Goal: Transaction & Acquisition: Purchase product/service

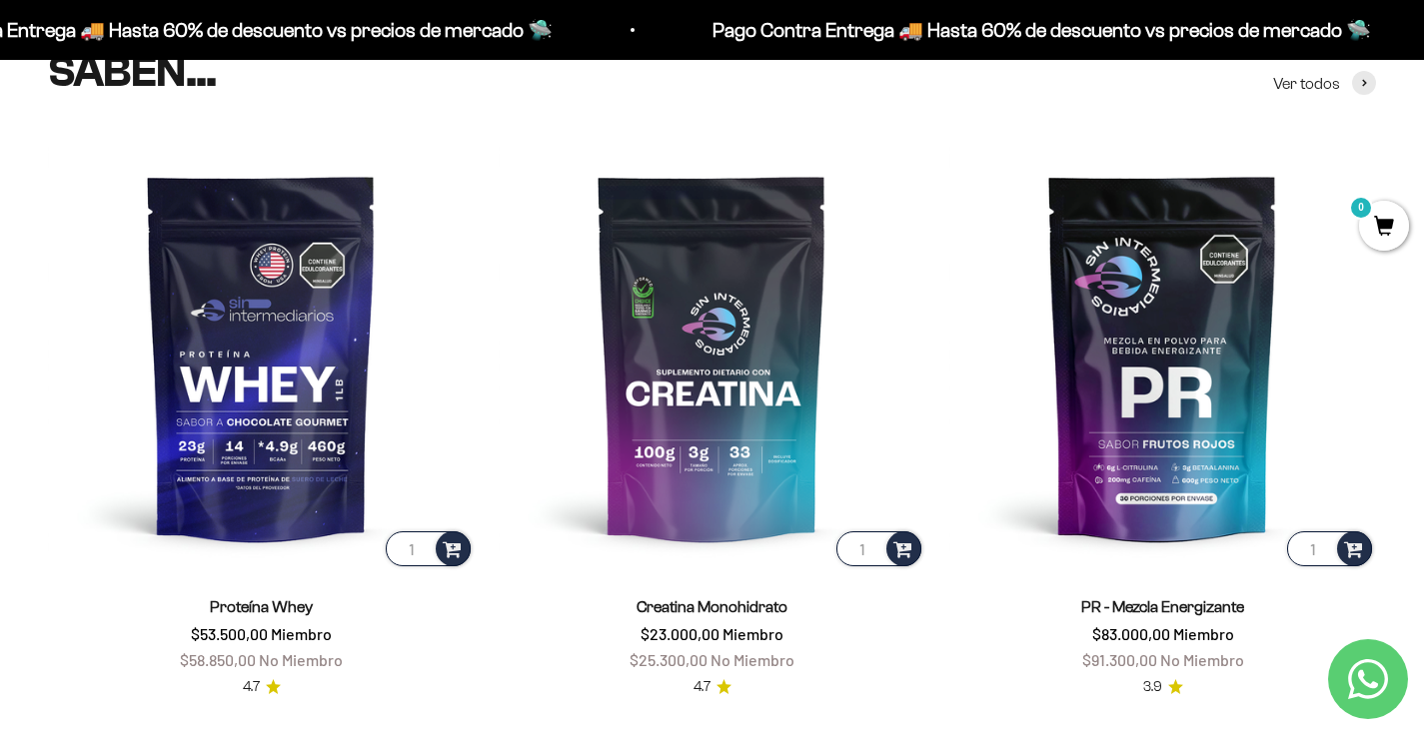
scroll to position [899, 0]
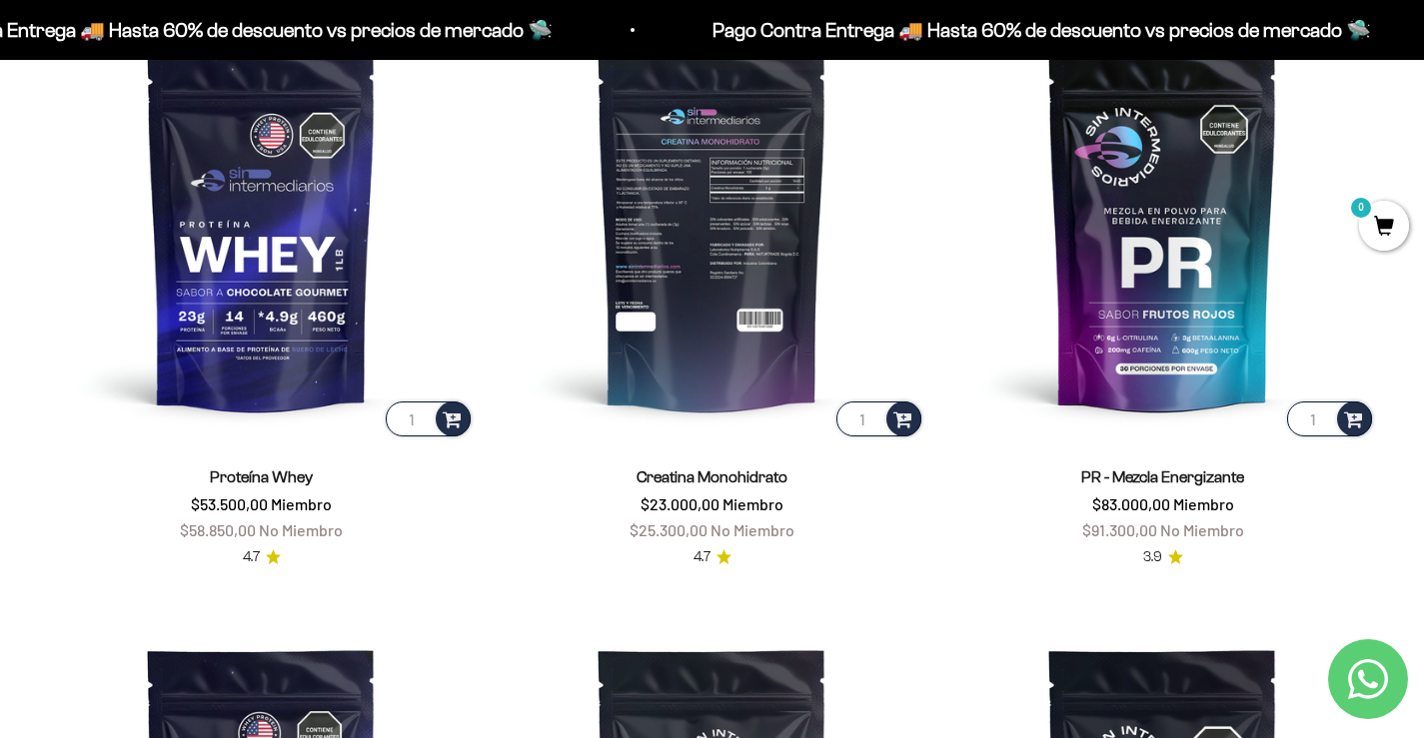
click at [660, 238] on img at bounding box center [712, 227] width 427 height 427
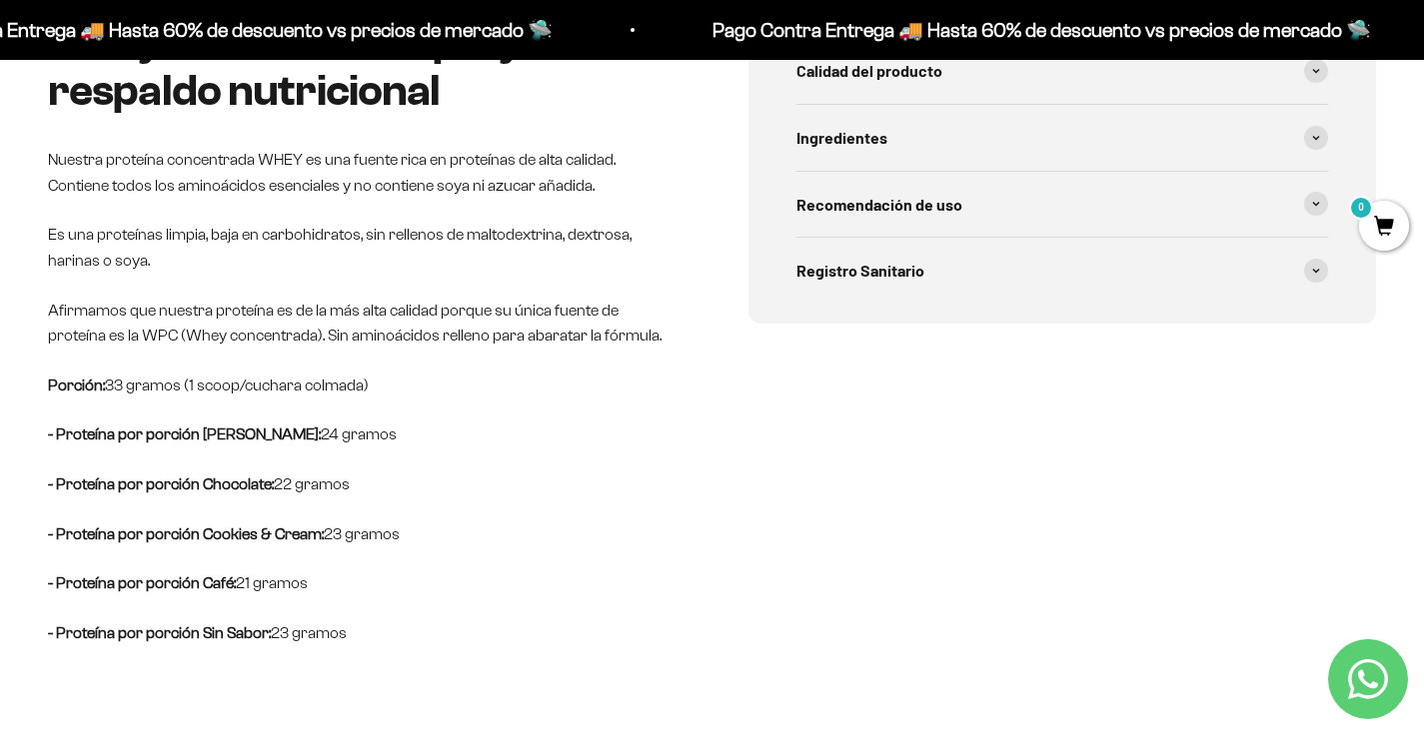
scroll to position [1199, 0]
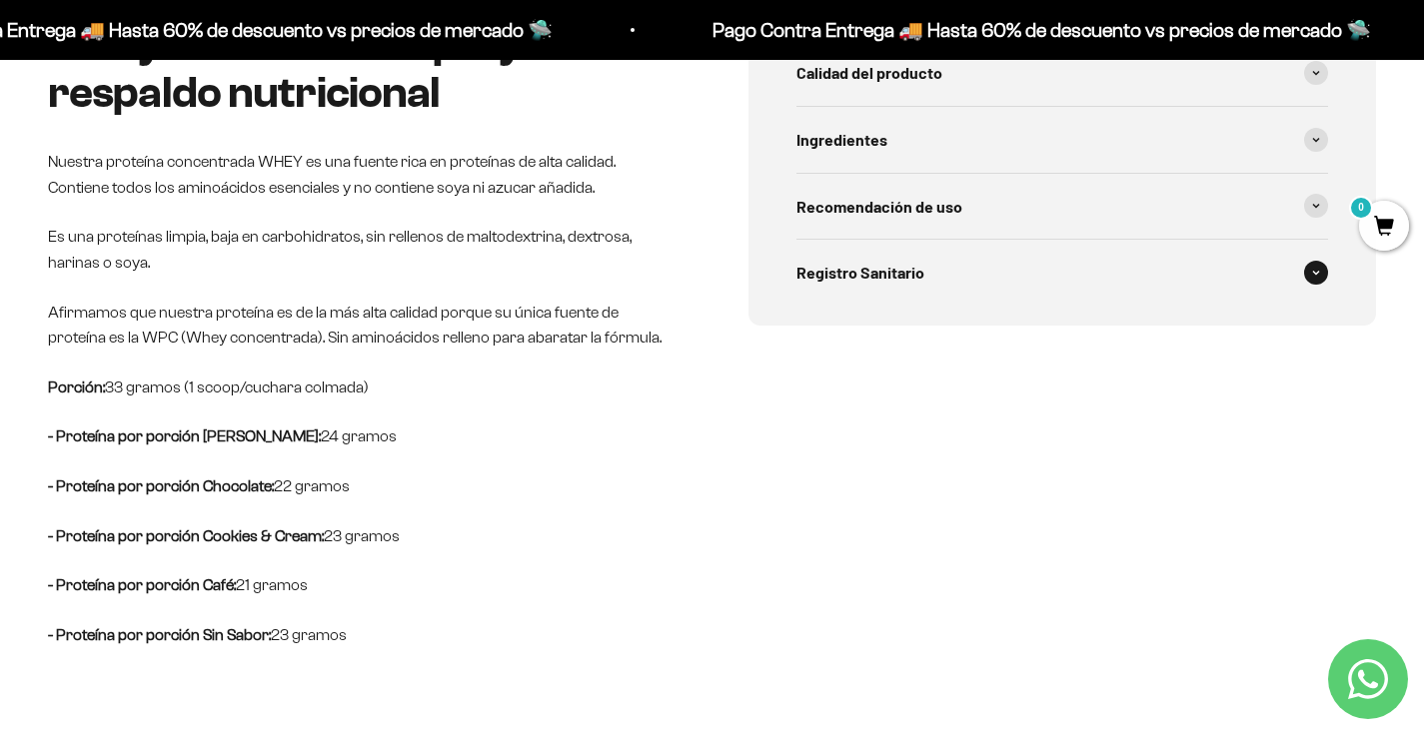
click at [879, 273] on span "Registro Sanitario" at bounding box center [860, 273] width 128 height 26
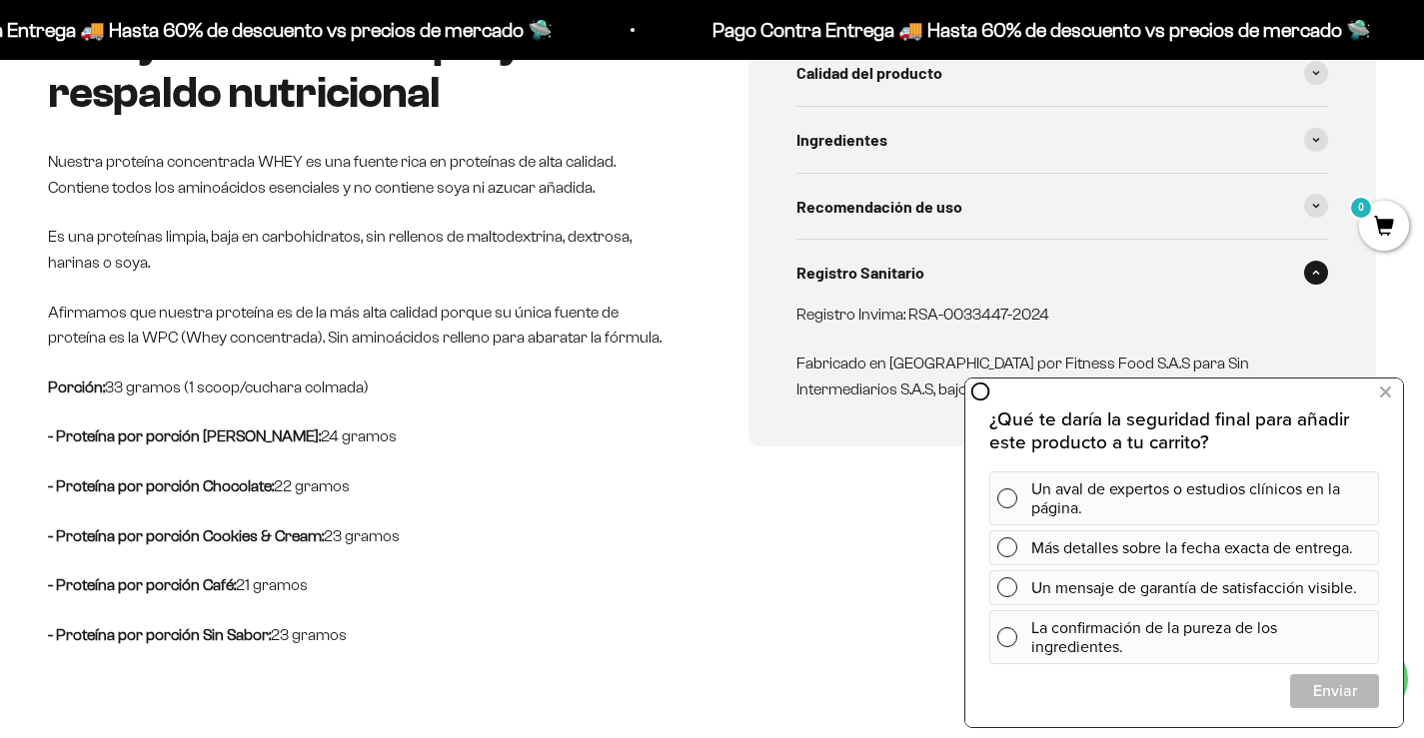
click at [871, 491] on div "Calidad del producto Proteinas limpias, bajas en carbohidratos, sin rellenos de…" at bounding box center [1062, 334] width 629 height 628
click at [1381, 395] on icon at bounding box center [1385, 393] width 11 height 26
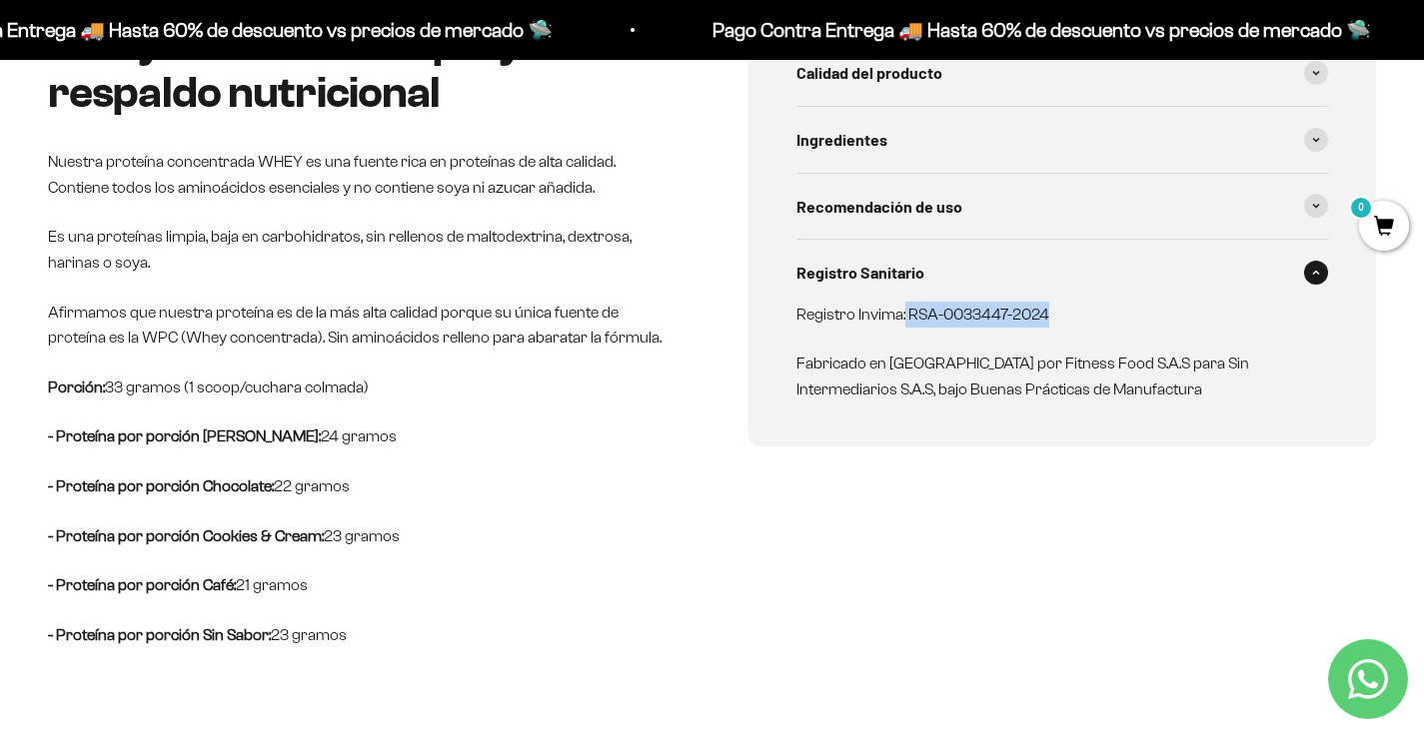
drag, startPoint x: 1053, startPoint y: 315, endPoint x: 904, endPoint y: 319, distance: 148.9
click at [904, 319] on p "Registro Invima: RSA-0033447-2024" at bounding box center [1050, 315] width 509 height 26
copy p "RSA-0033447-2024"
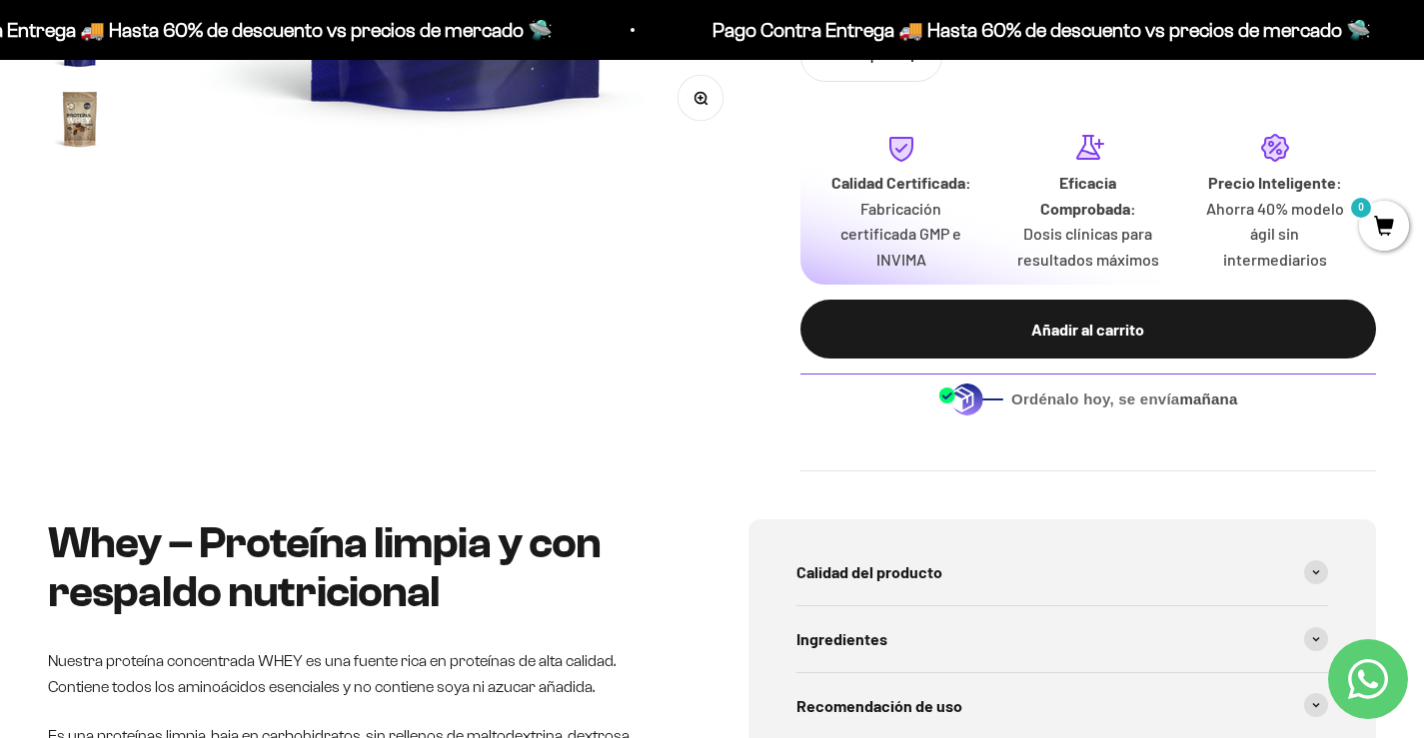
scroll to position [200, 0]
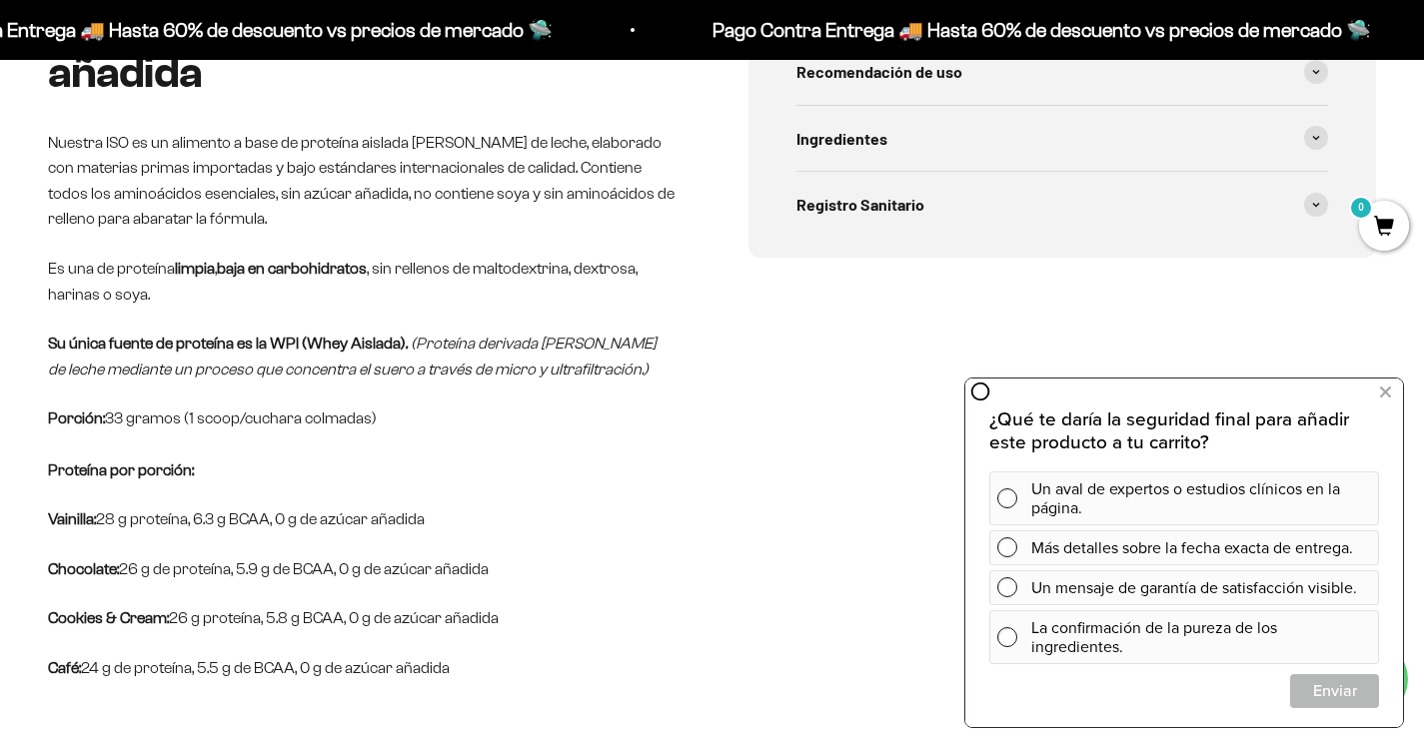
scroll to position [1299, 0]
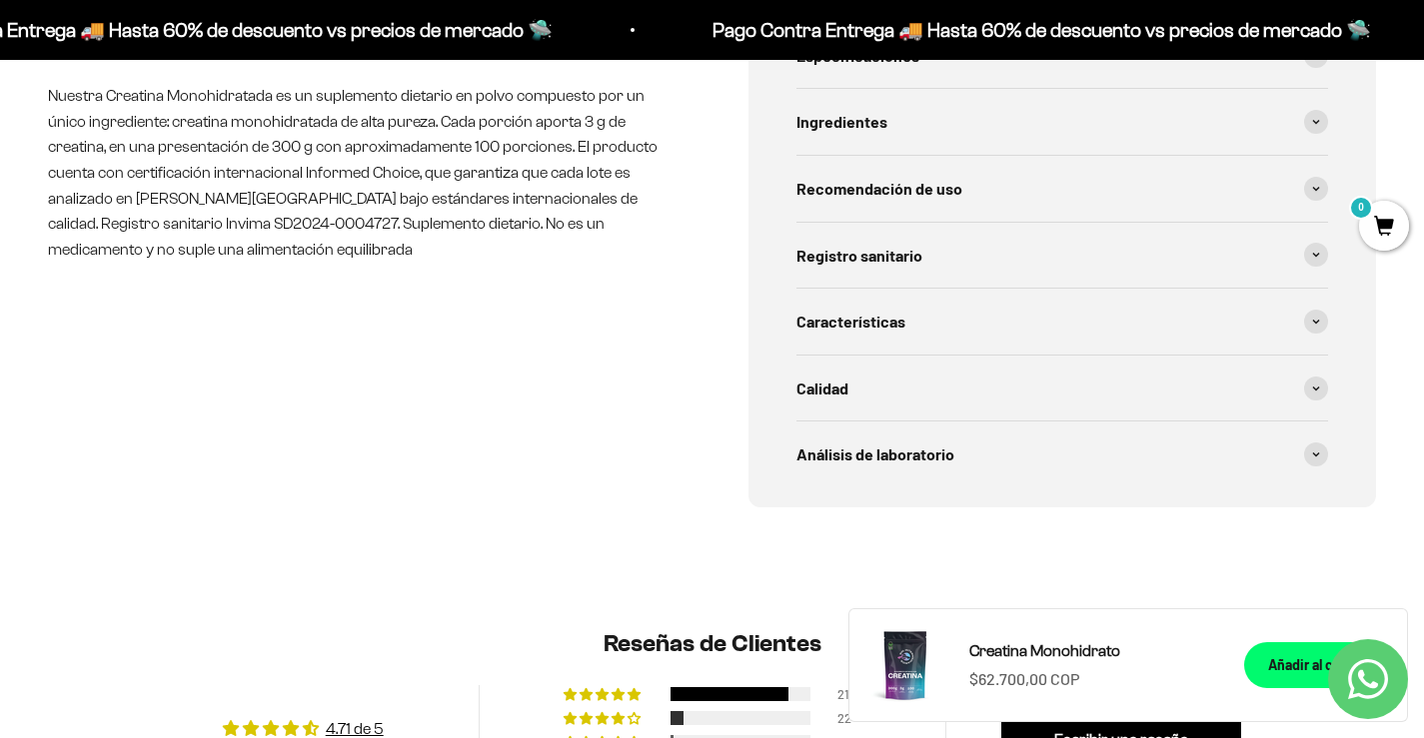
scroll to position [1099, 0]
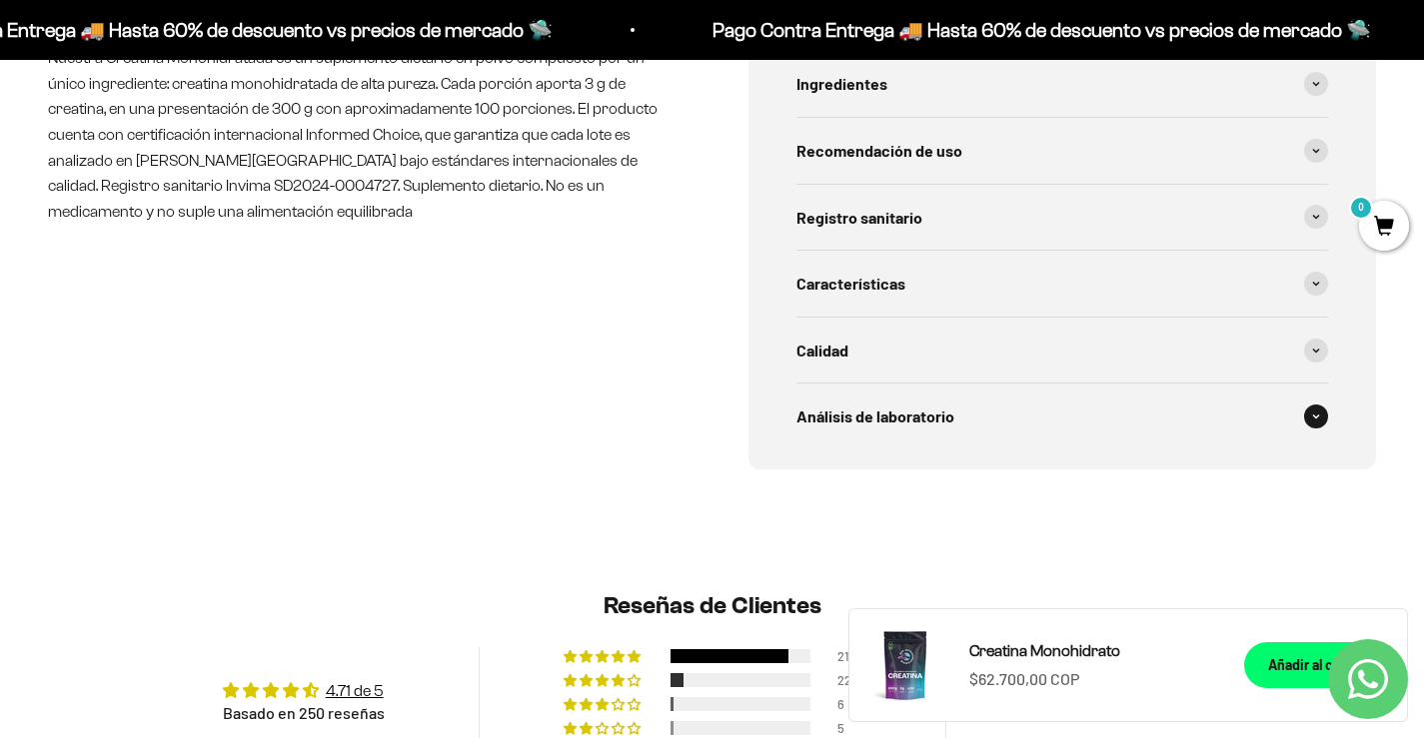
click at [970, 423] on div "Análisis de laboratorio" at bounding box center [1062, 417] width 533 height 66
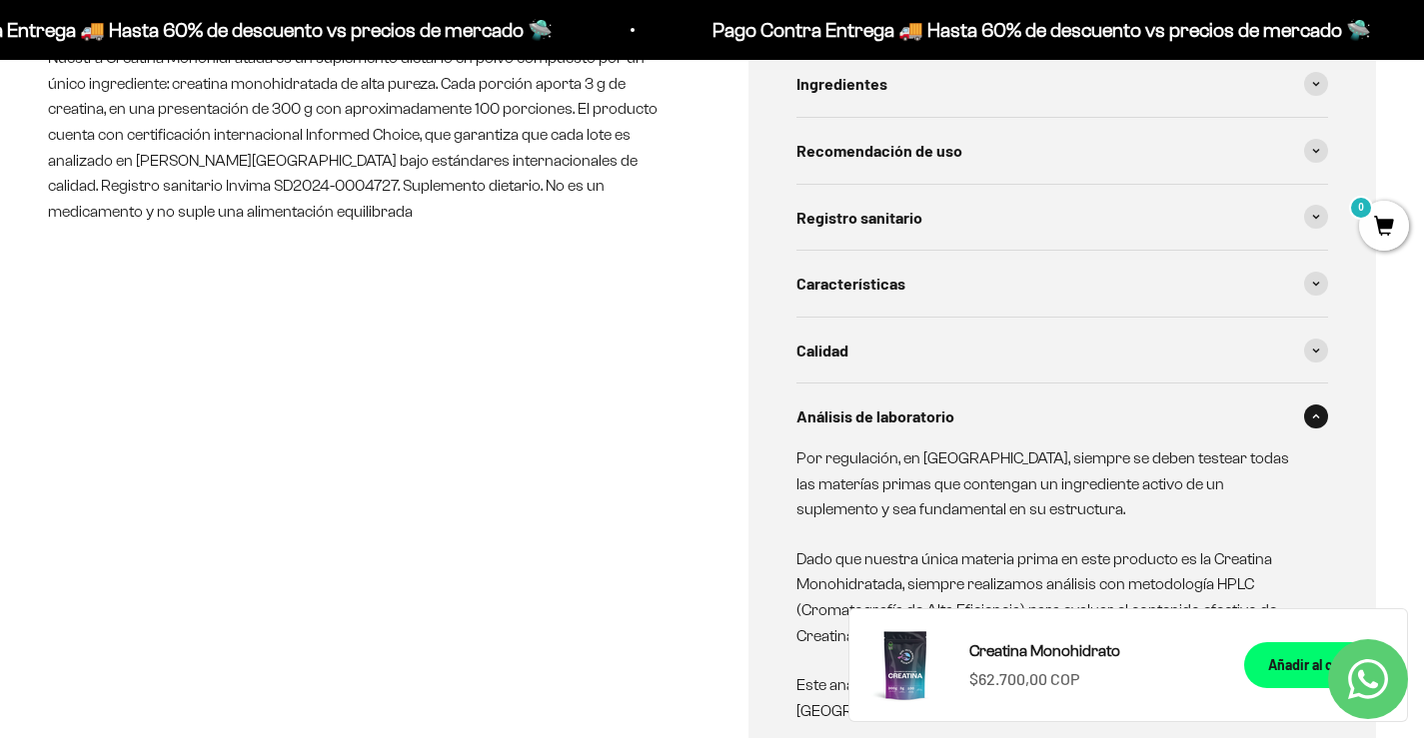
scroll to position [1399, 0]
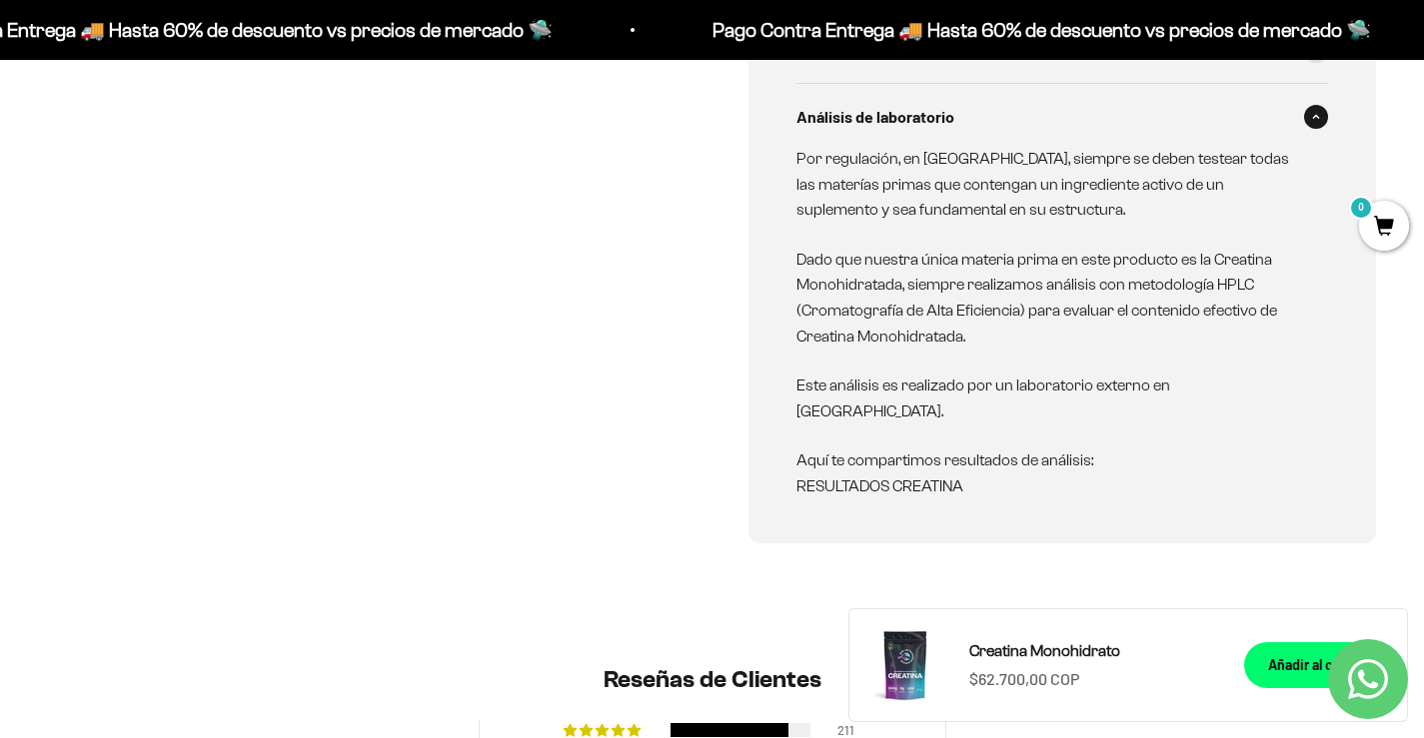
click at [884, 478] on link "RESULTADOS CREATINA" at bounding box center [879, 486] width 167 height 17
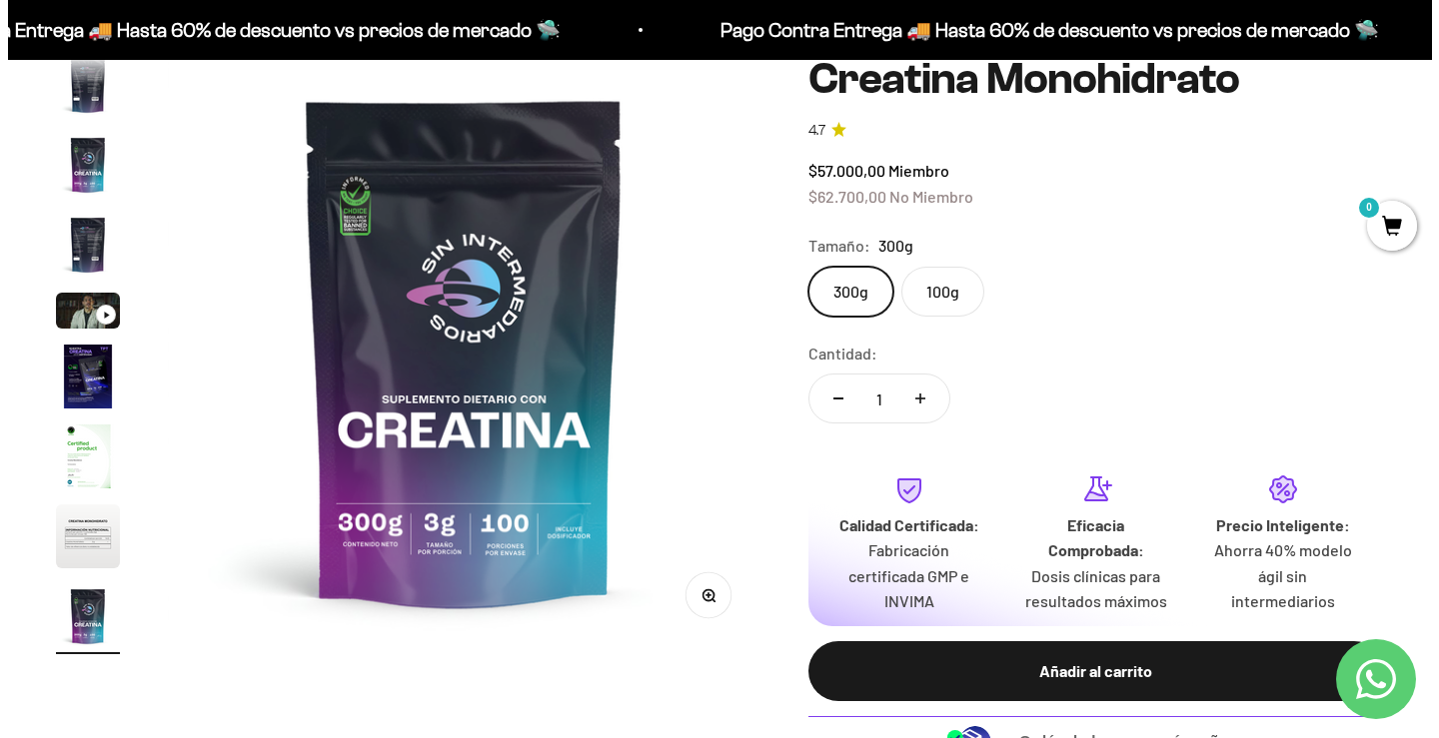
scroll to position [200, 0]
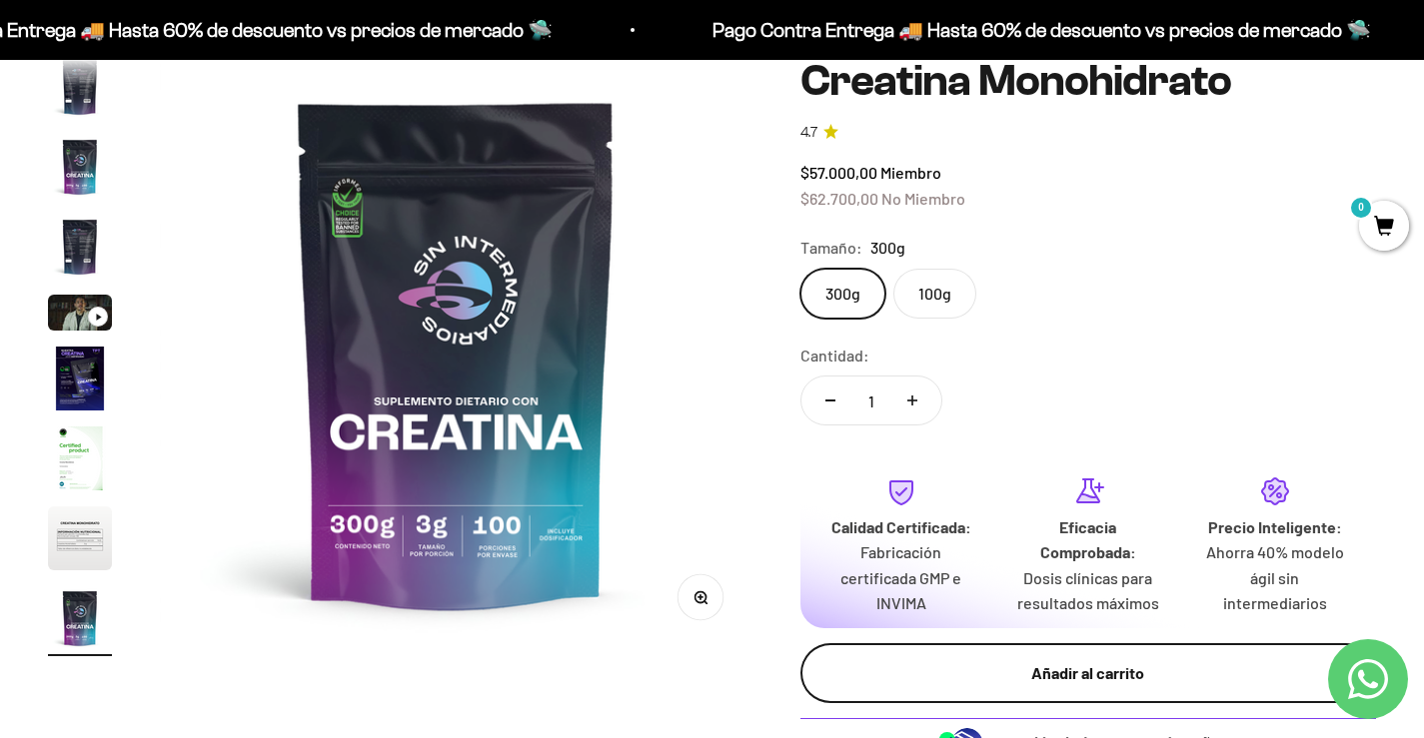
click at [1067, 665] on div "Añadir al carrito" at bounding box center [1088, 674] width 496 height 26
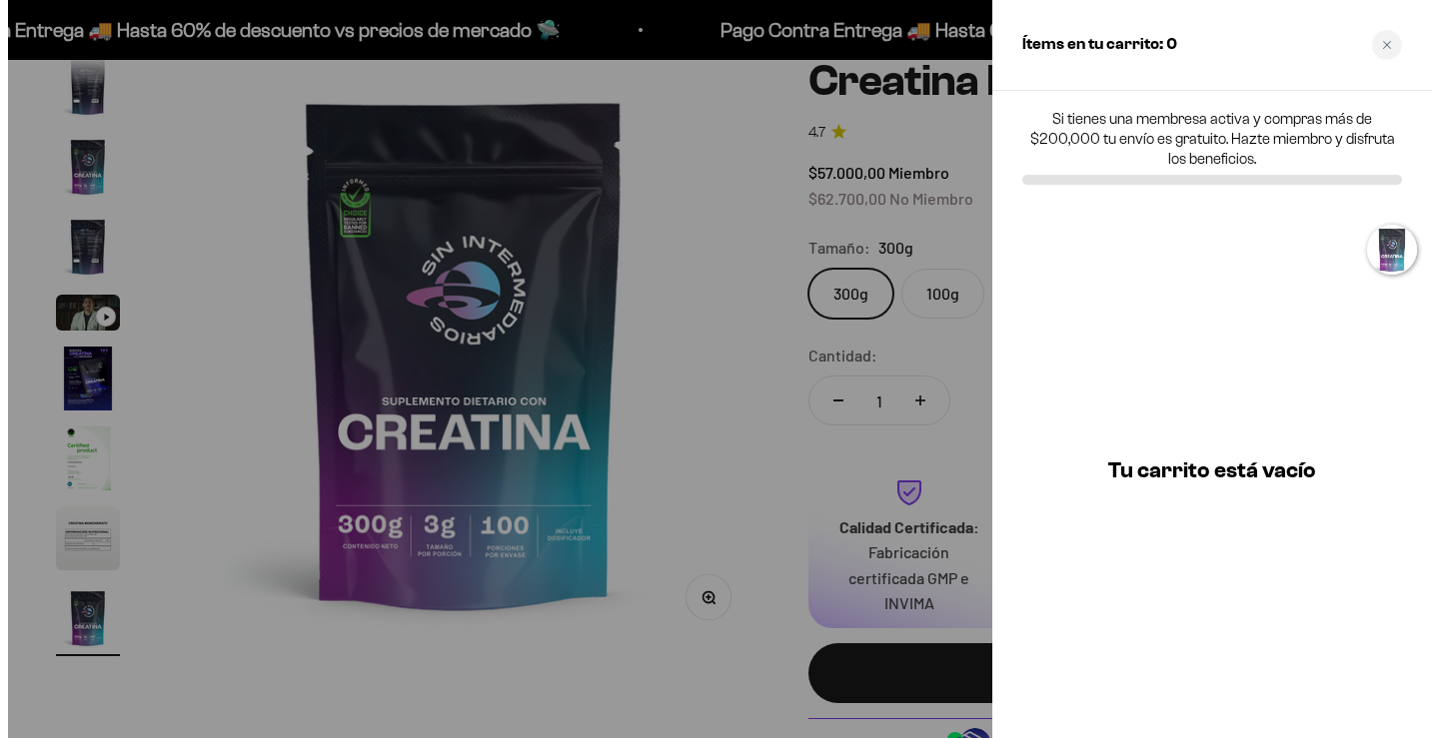
scroll to position [0, 4994]
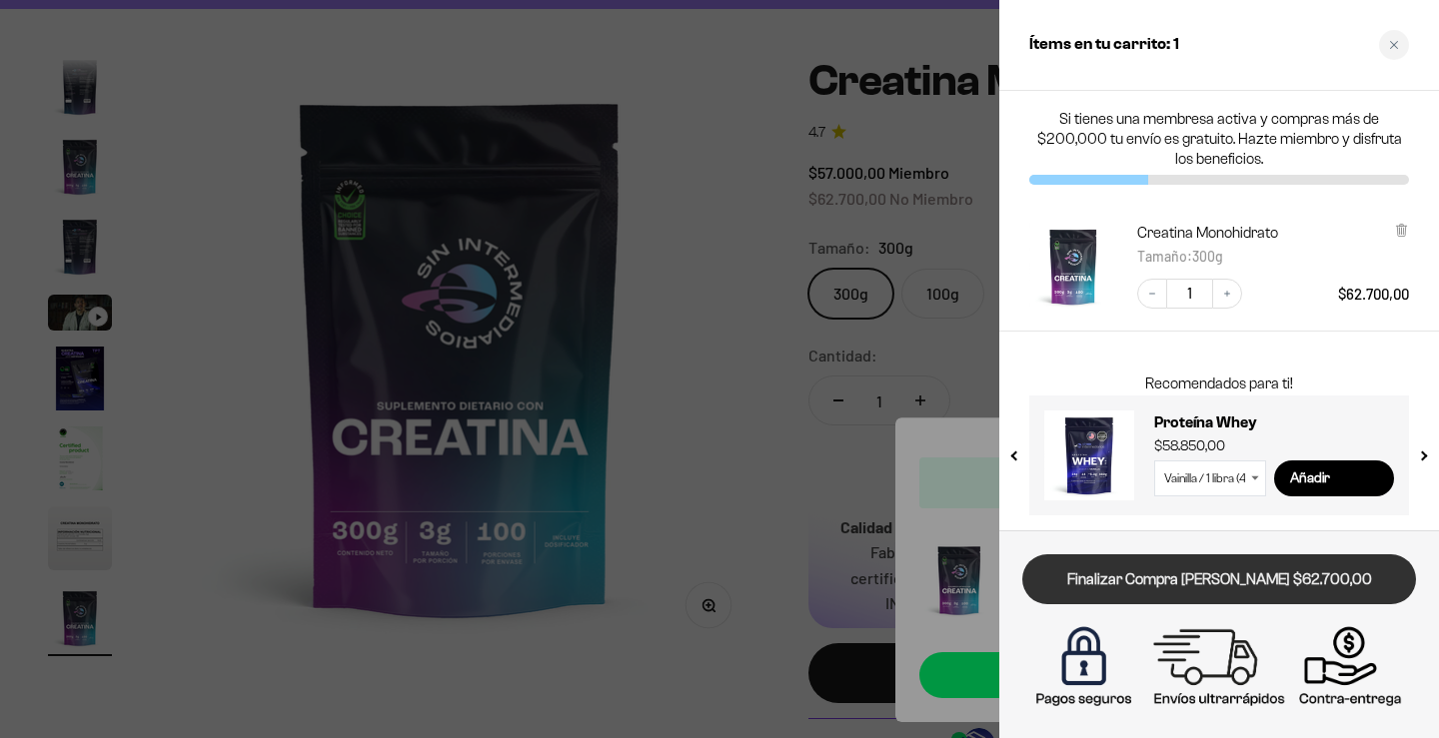
click at [1226, 588] on link "Finalizar Compra Segura $62.700,00" at bounding box center [1219, 580] width 394 height 51
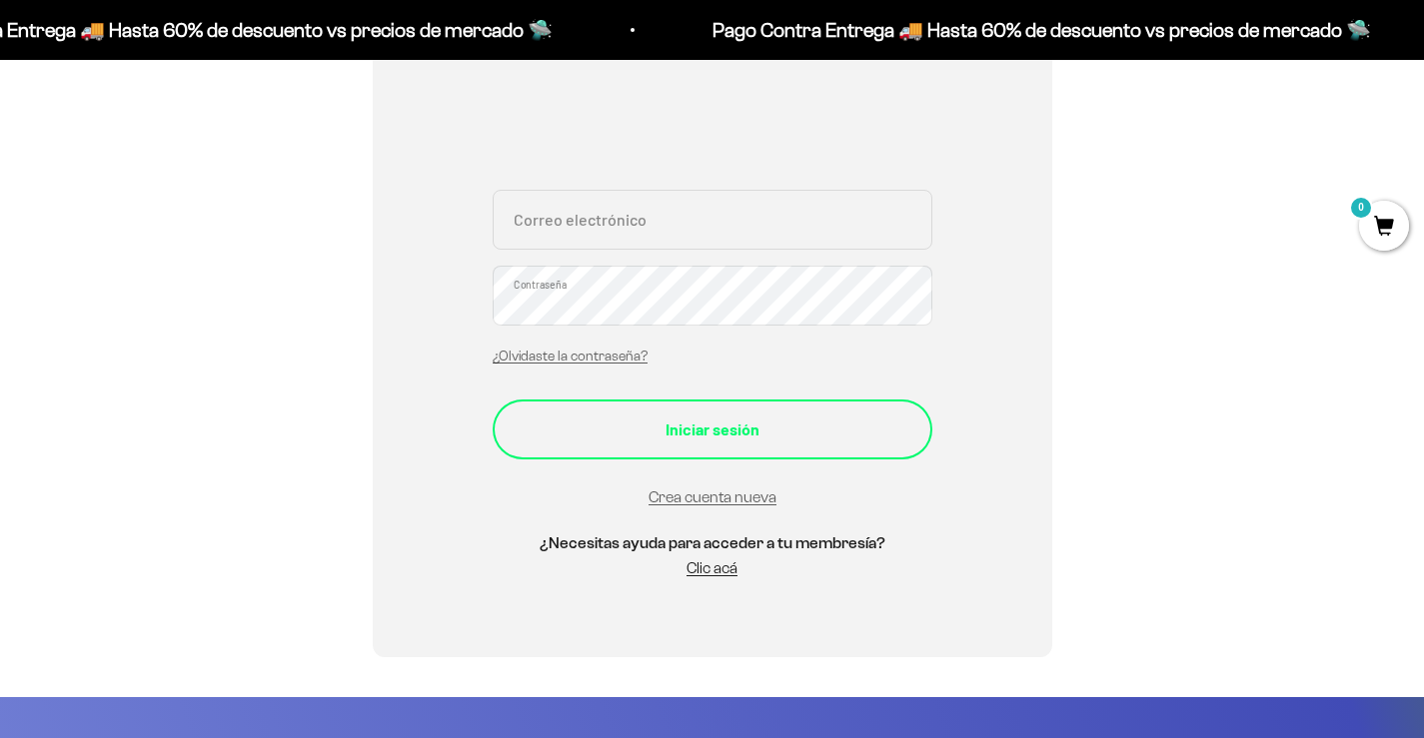
scroll to position [400, 0]
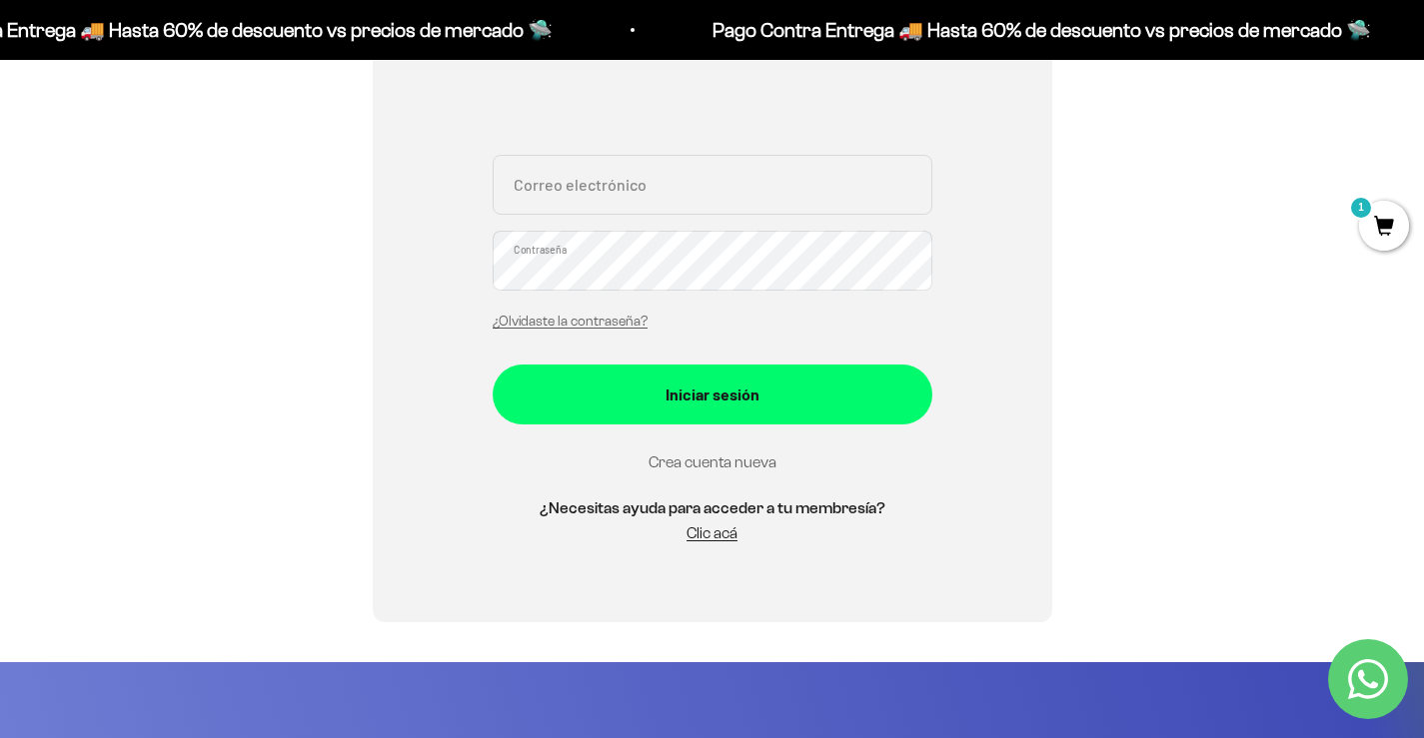
click at [719, 464] on link "Crea cuenta nueva" at bounding box center [713, 462] width 128 height 17
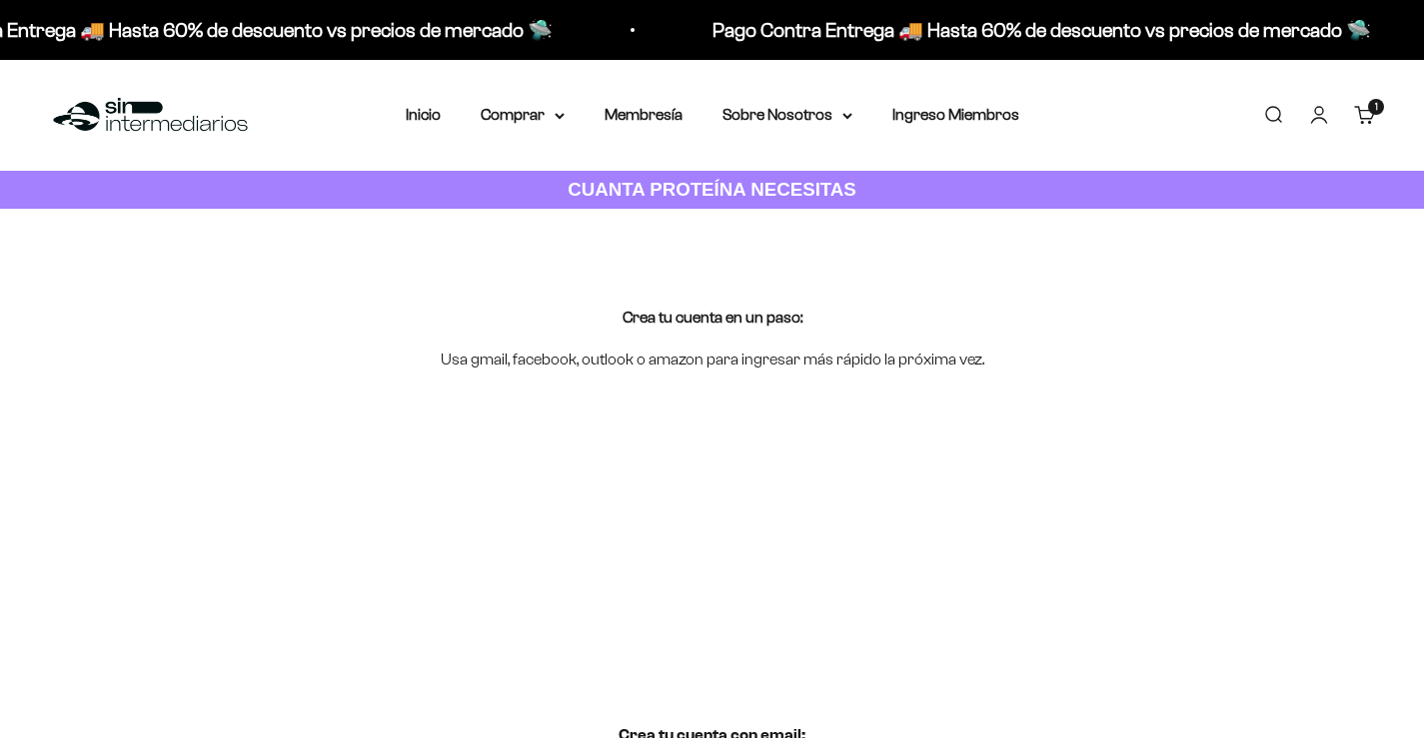
scroll to position [400, 0]
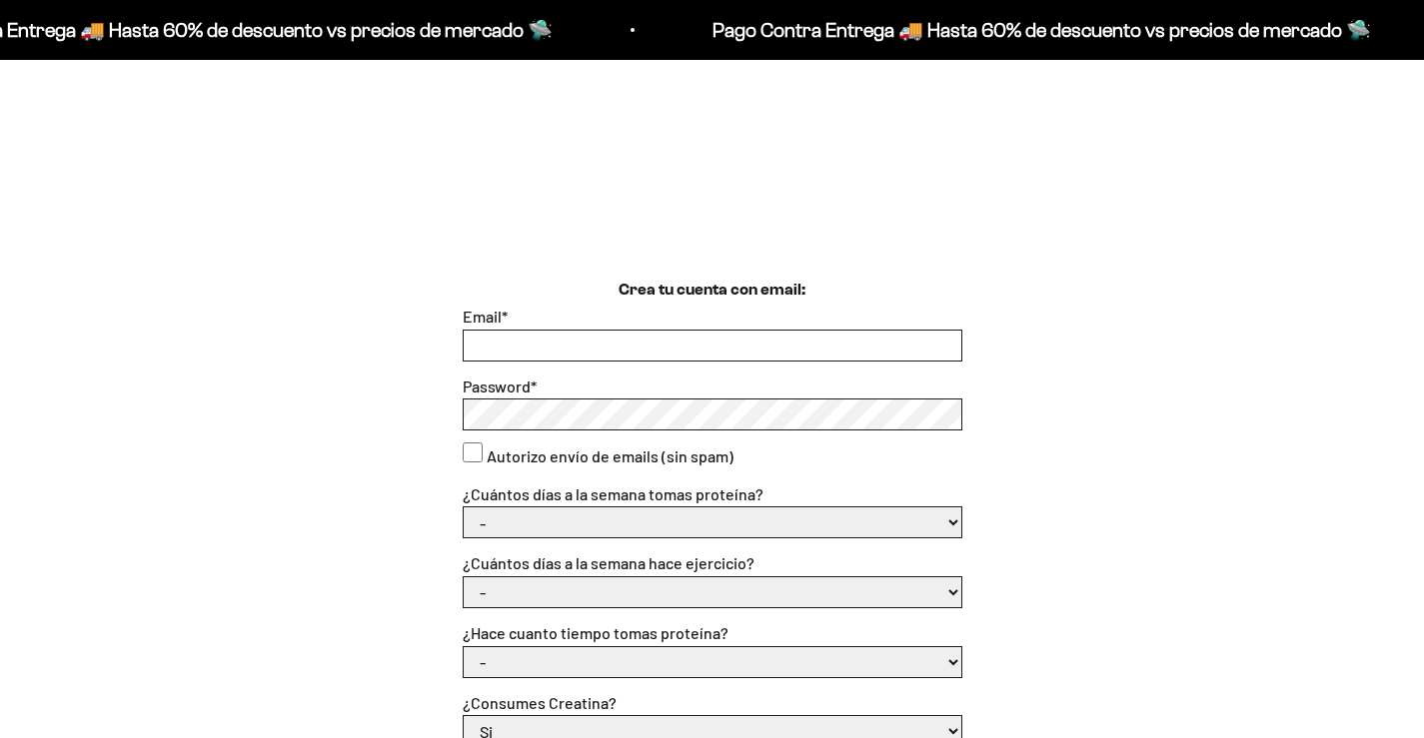
click at [596, 348] on input "Email *" at bounding box center [713, 346] width 498 height 30
click at [592, 345] on input "Email *" at bounding box center [713, 346] width 498 height 30
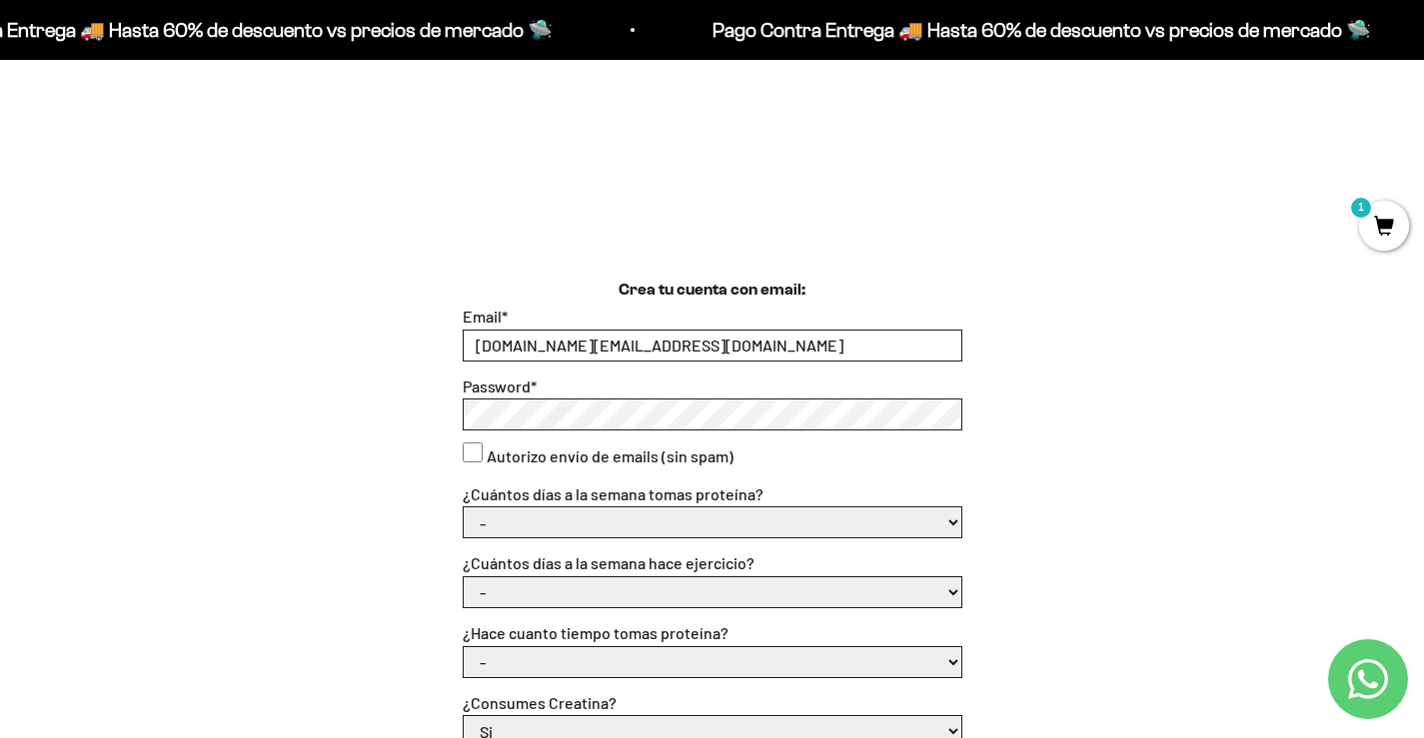
type input "ccastro.it@gmail.com"
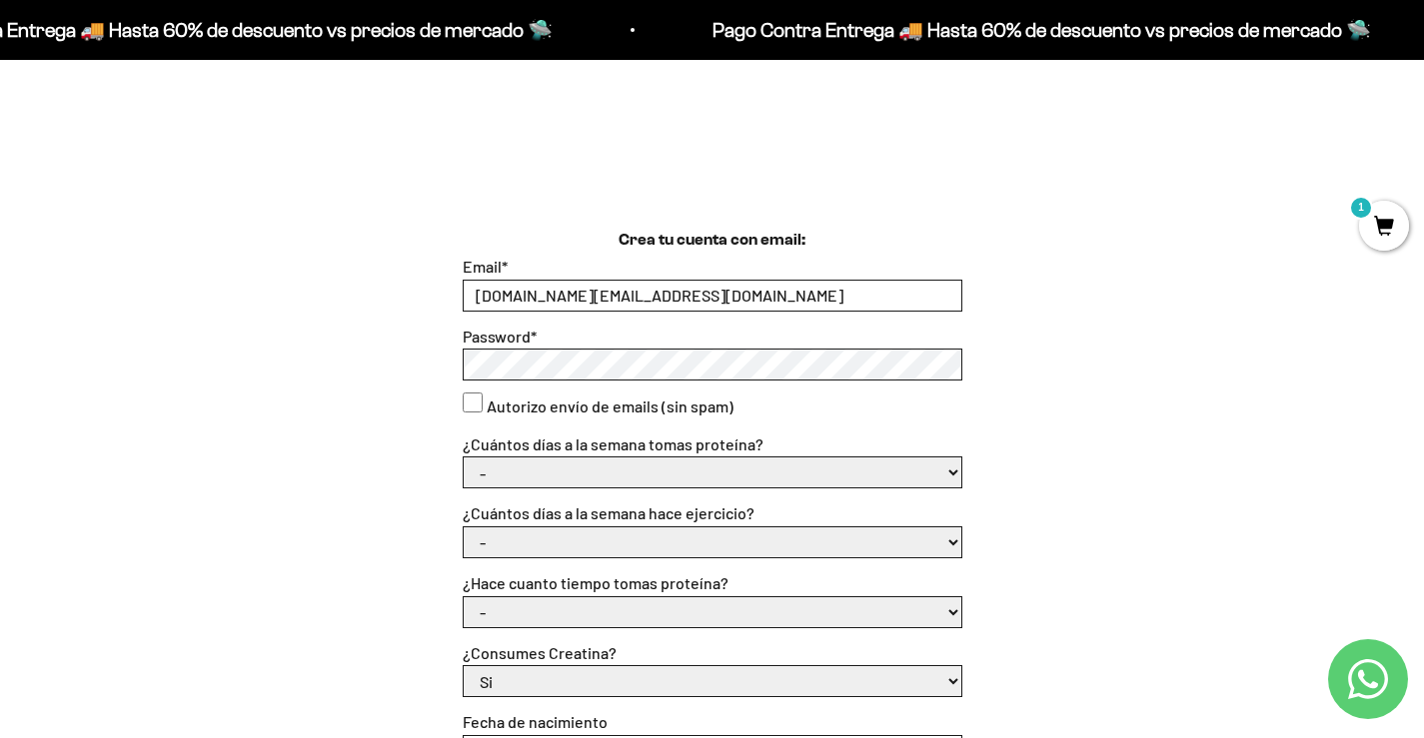
scroll to position [500, 0]
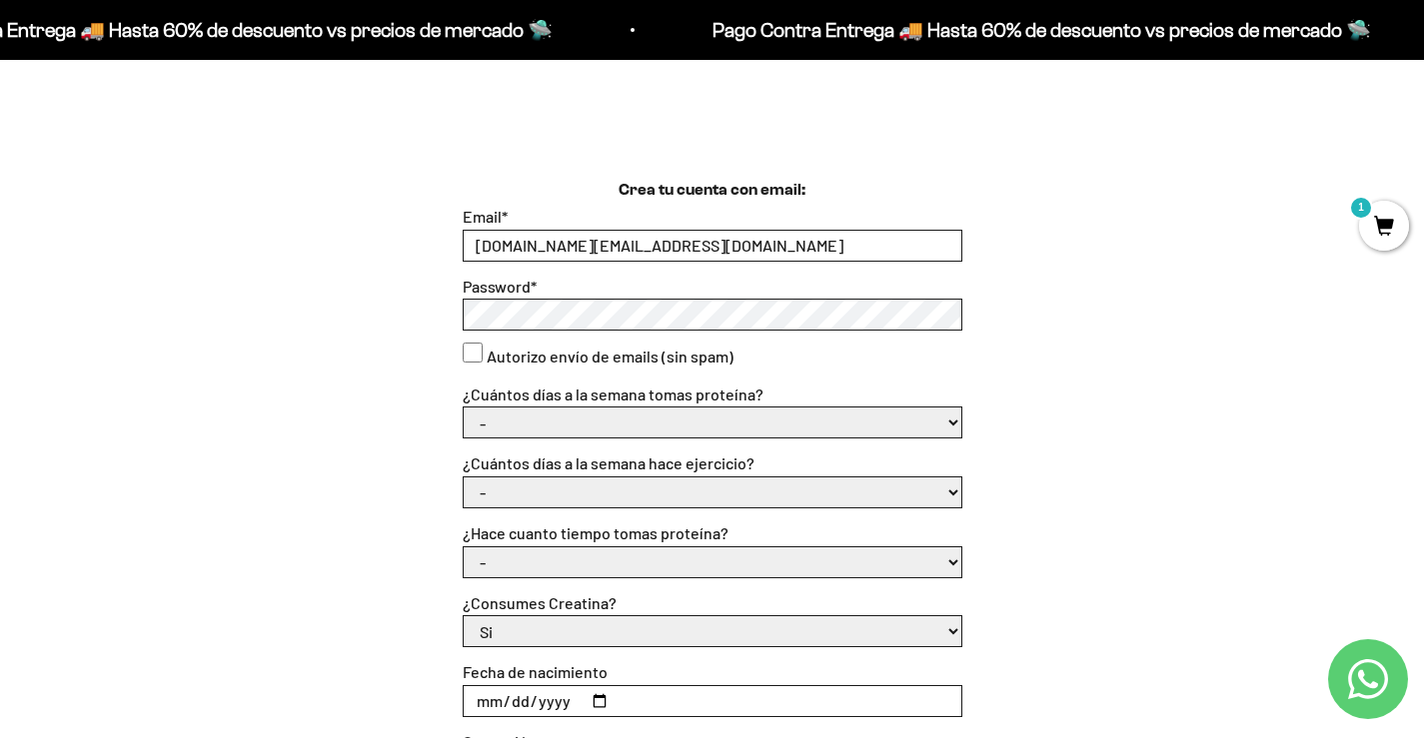
click at [528, 421] on select "- 1 o 2 3 a 5 6 o 7" at bounding box center [713, 423] width 498 height 30
select select "3 a 5"
click at [464, 408] on select "- 1 o 2 3 a 5 6 o 7" at bounding box center [713, 423] width 498 height 30
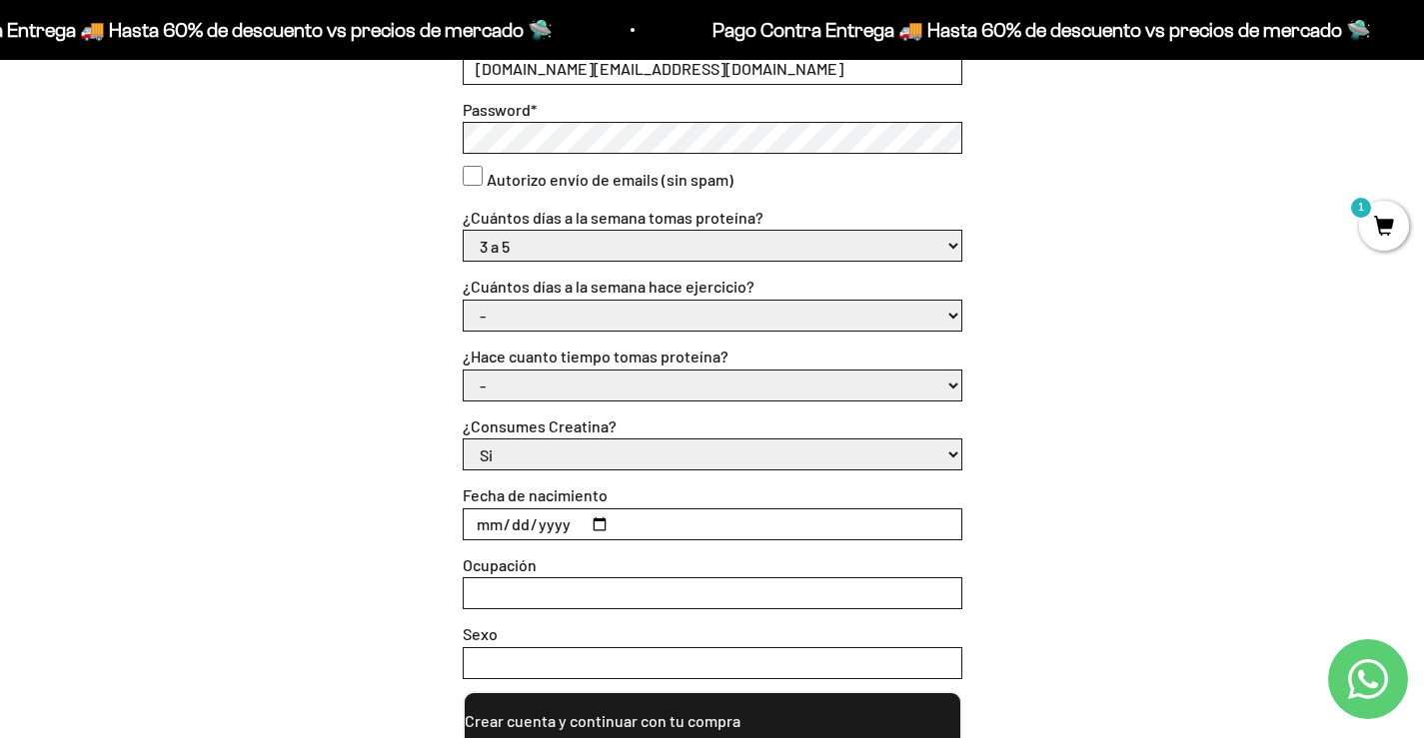
scroll to position [700, 0]
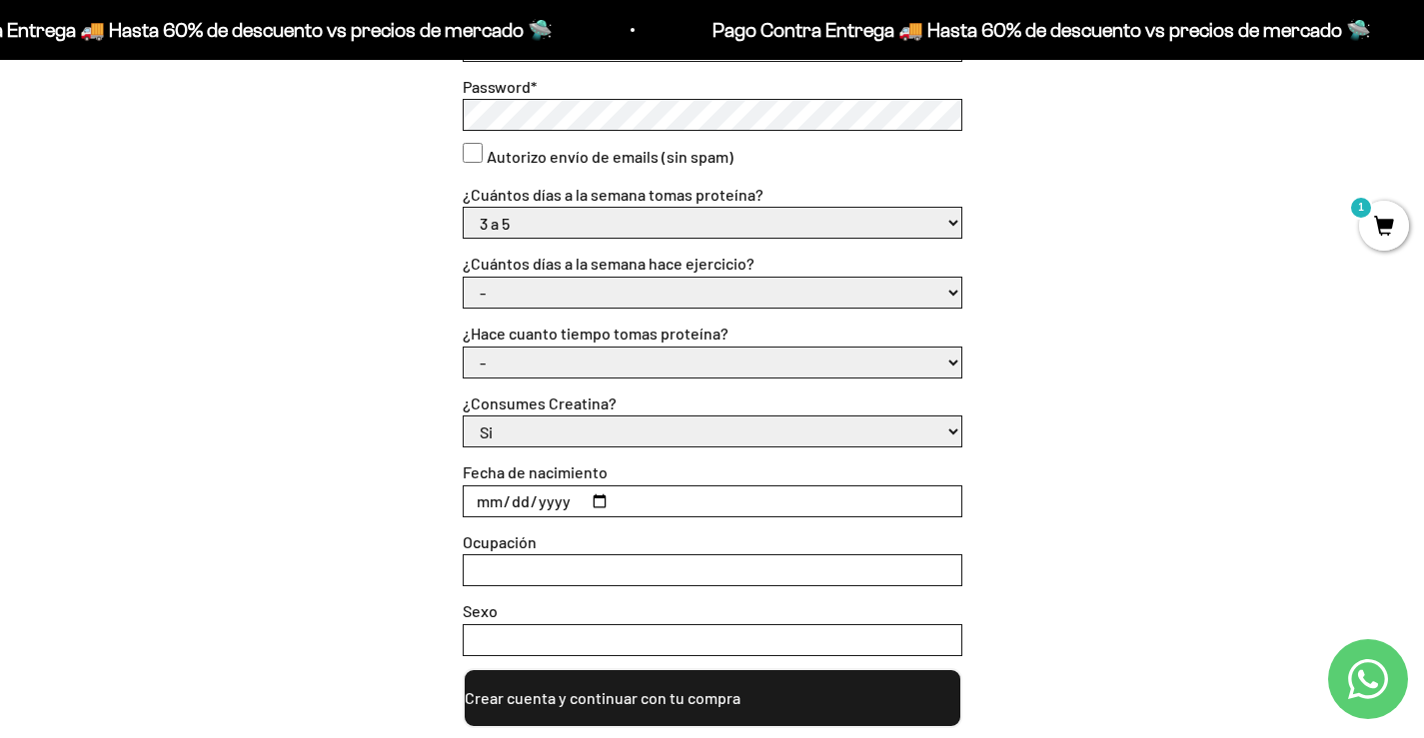
click at [577, 297] on select "- No hago 1 a 2 días 3 a 5 días 6 o 7 días" at bounding box center [713, 293] width 498 height 30
select select "6 o 7 días"
click at [464, 278] on select "- No hago 1 a 2 días 3 a 5 días 6 o 7 días" at bounding box center [713, 293] width 498 height 30
click at [536, 364] on select "- Apenas estoy empezando Menos de 6 meses Más de 6 meses Hace más de un año" at bounding box center [713, 363] width 498 height 30
select select "Apenas estoy empezando"
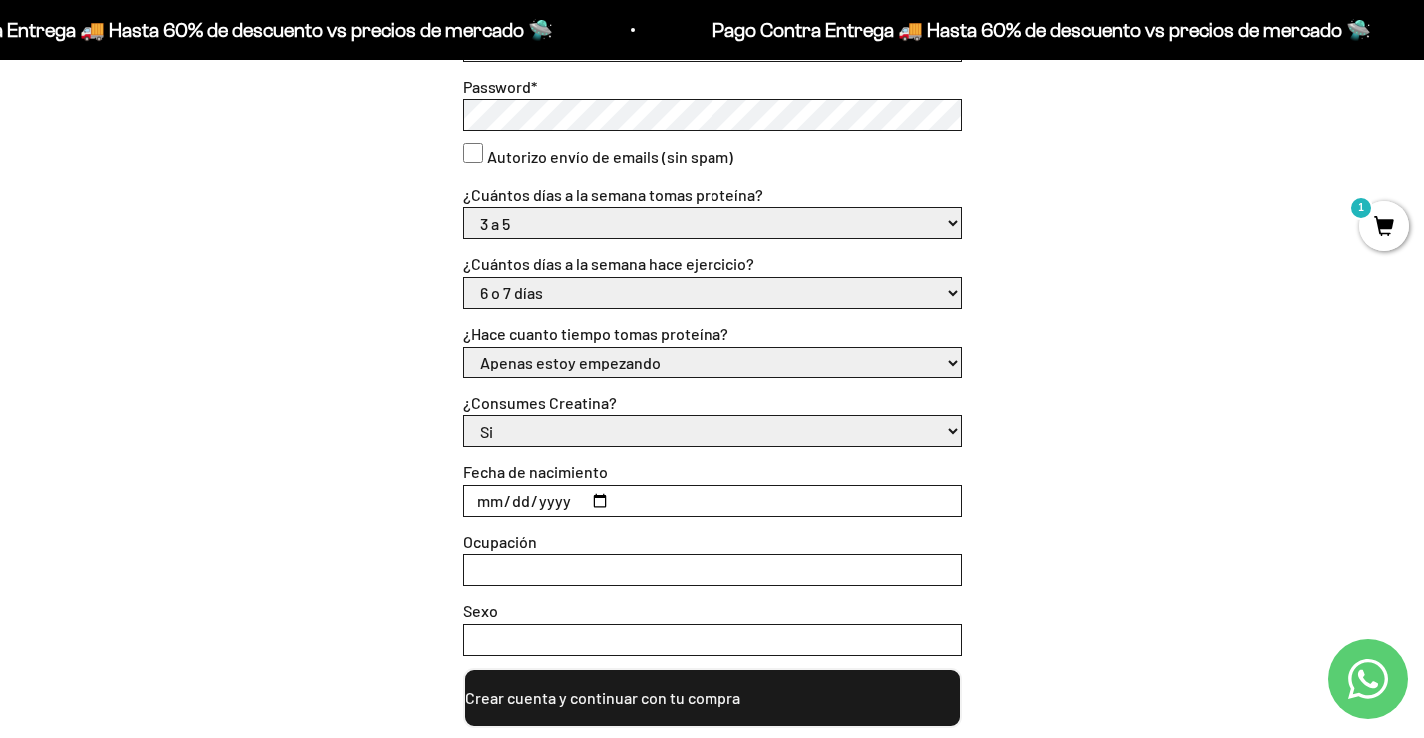
click at [464, 348] on select "- Apenas estoy empezando Menos de 6 meses Más de 6 meses Hace más de un año" at bounding box center [713, 363] width 498 height 30
click at [528, 438] on select "Si No" at bounding box center [713, 432] width 498 height 30
click at [533, 501] on input "Fecha de nacimiento" at bounding box center [713, 502] width 498 height 30
type input "1984-02-21"
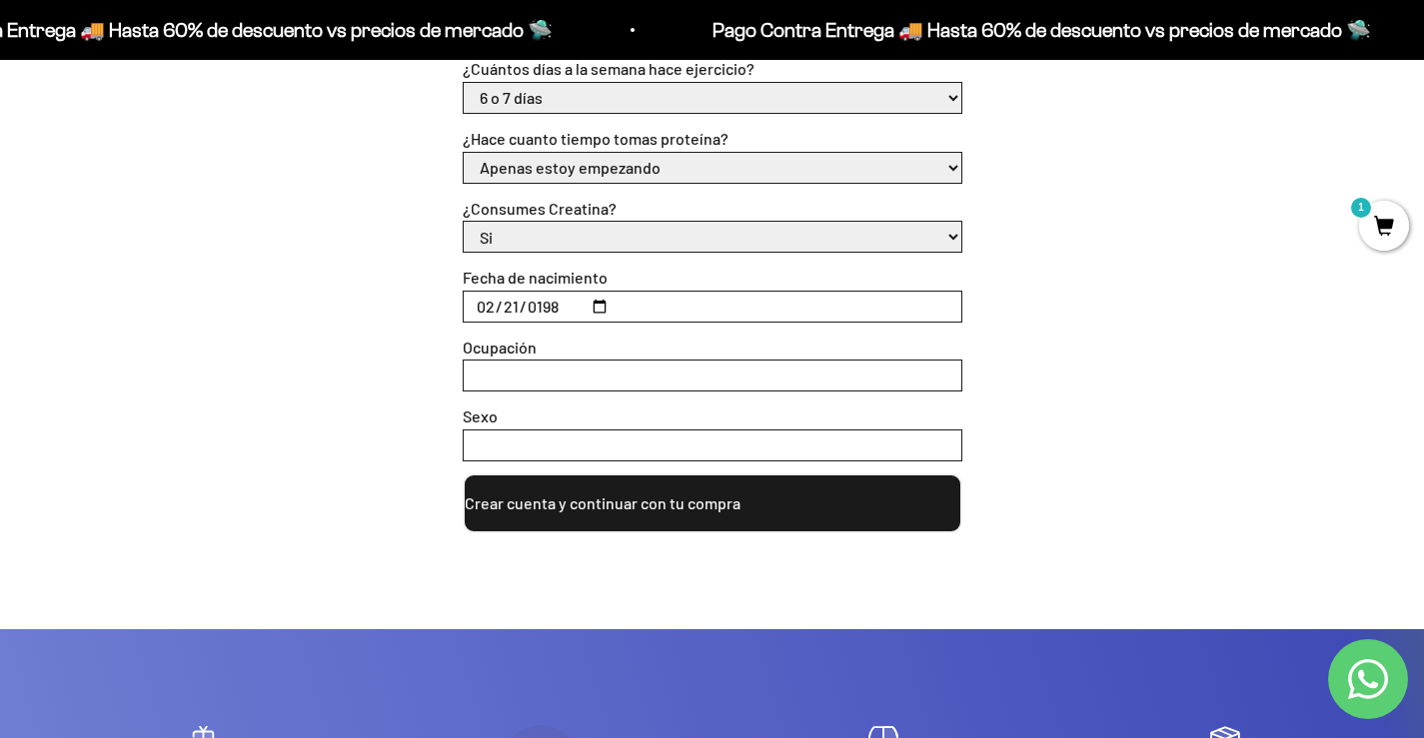
scroll to position [899, 0]
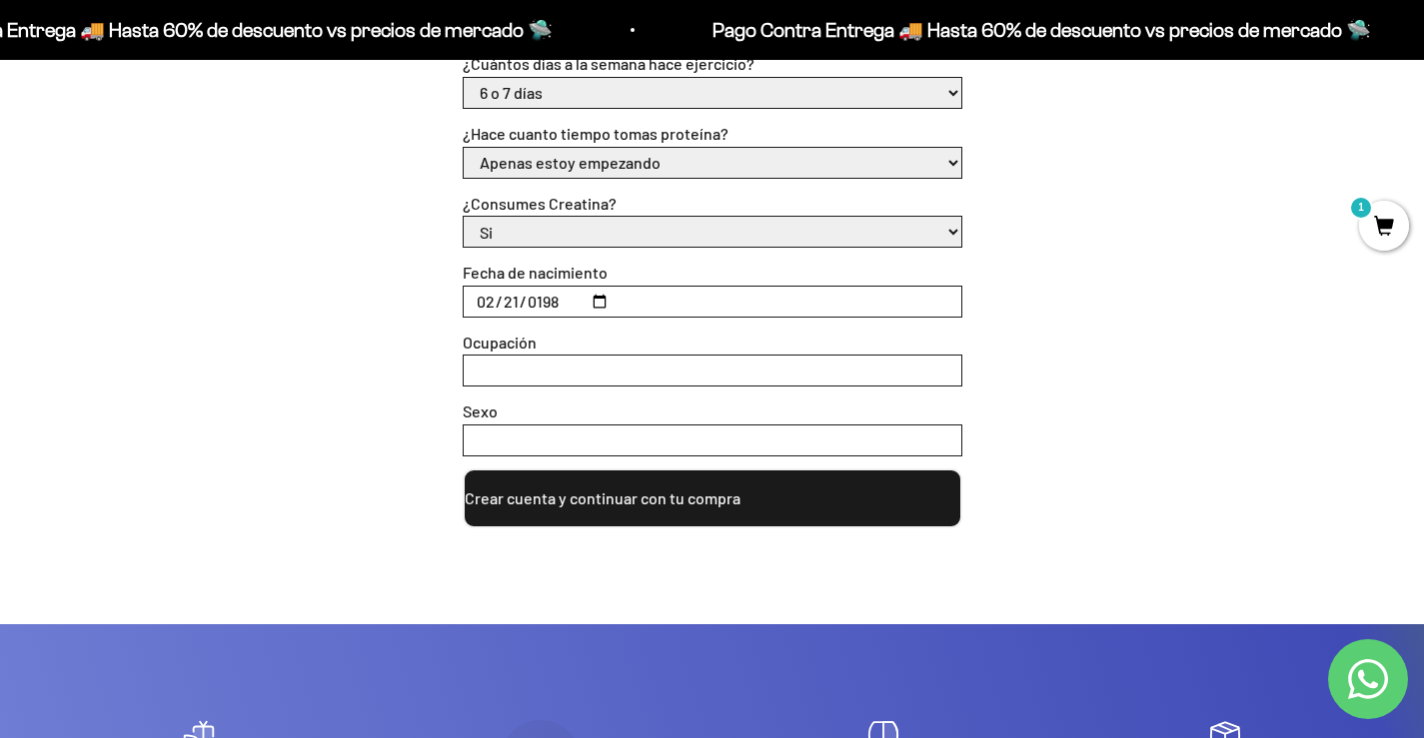
click at [536, 368] on input "Ocupación" at bounding box center [713, 371] width 498 height 30
type input "Empleado"
type input "Masculino"
click at [603, 487] on button "Crear cuenta y continuar con tu compra" at bounding box center [713, 499] width 500 height 60
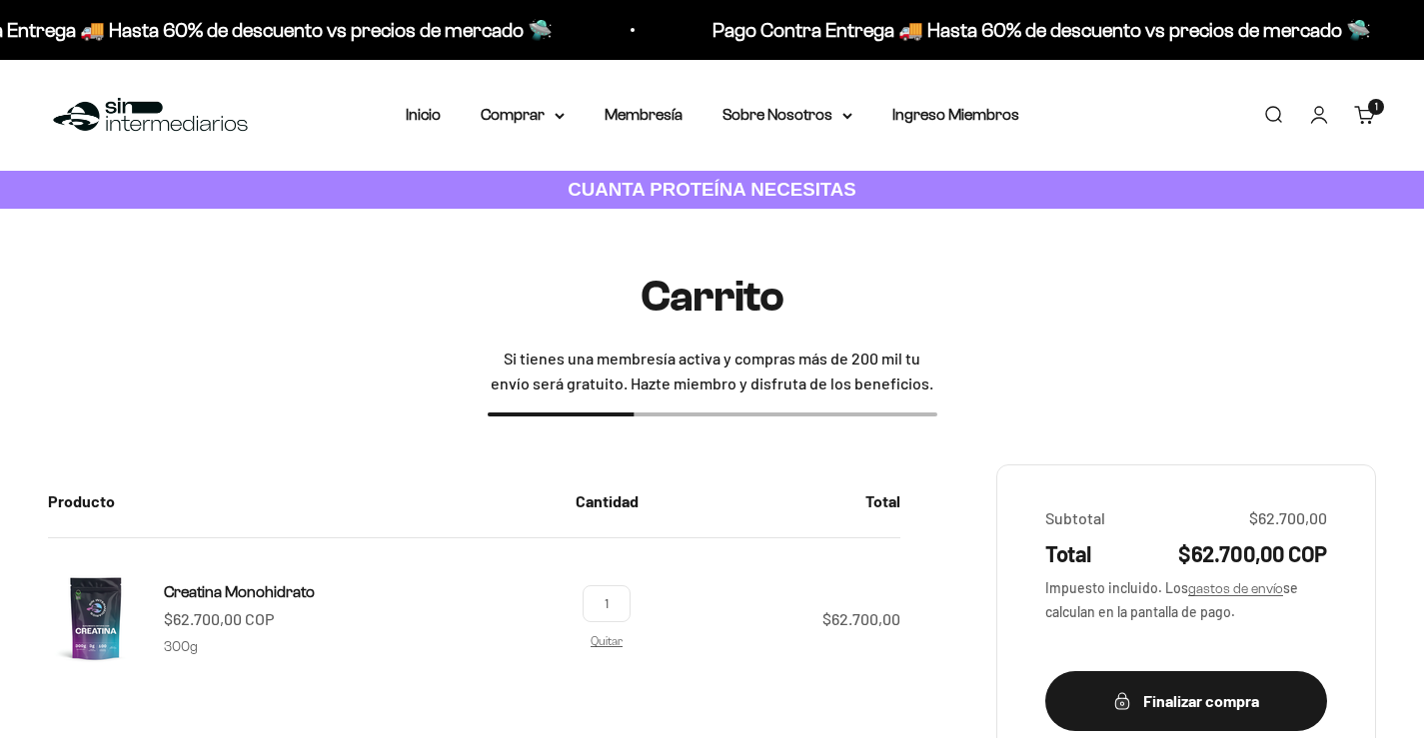
click at [1319, 118] on link "Cuenta" at bounding box center [1319, 115] width 22 height 22
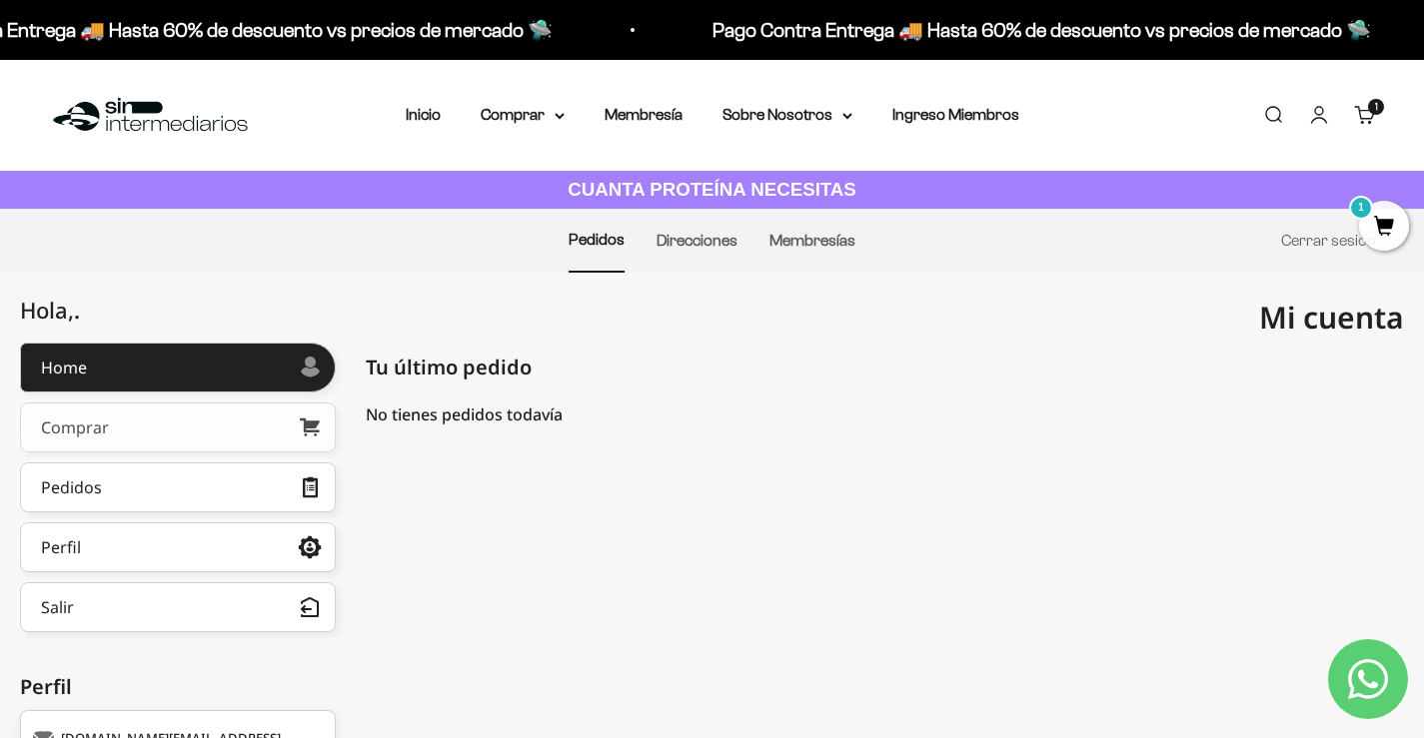
click at [232, 430] on link "Comprar" at bounding box center [178, 428] width 316 height 50
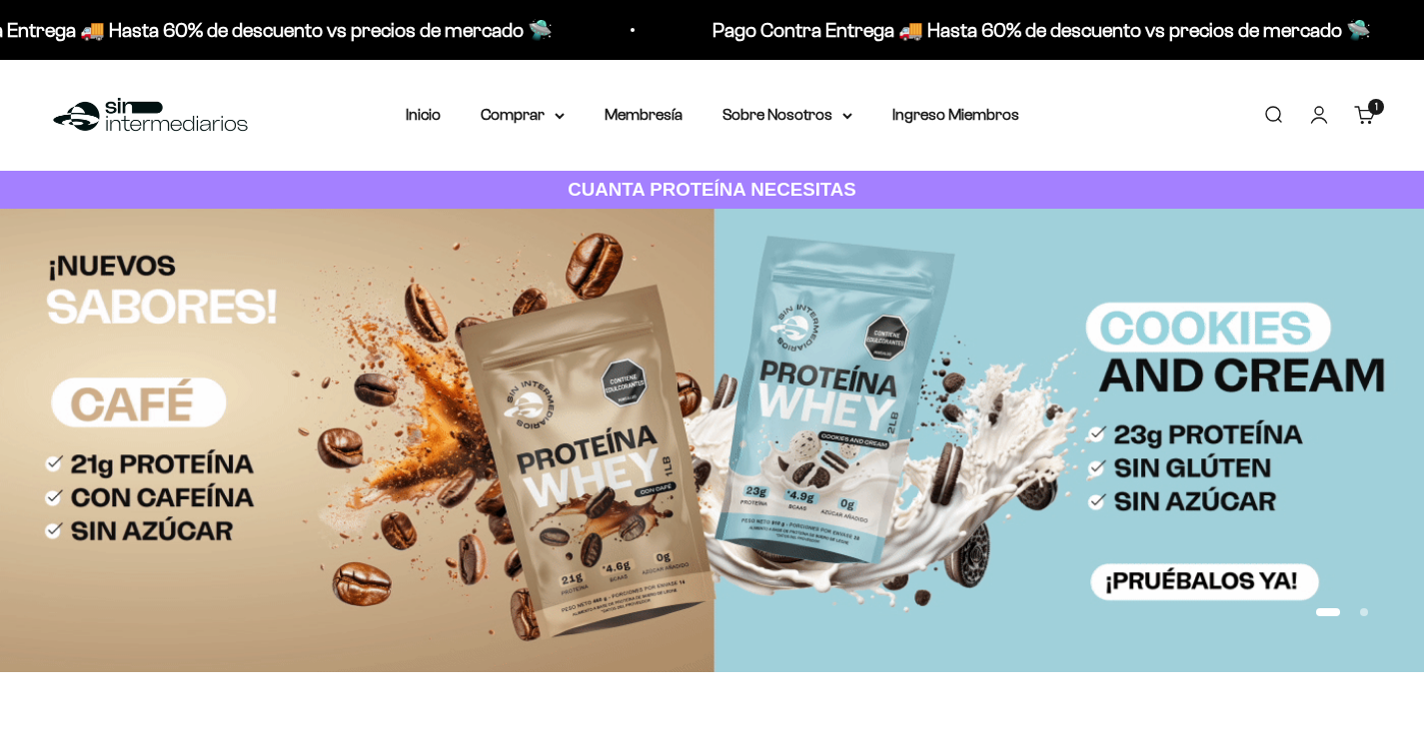
click at [1358, 107] on link "Carrito 1 artículo 1" at bounding box center [1365, 115] width 22 height 22
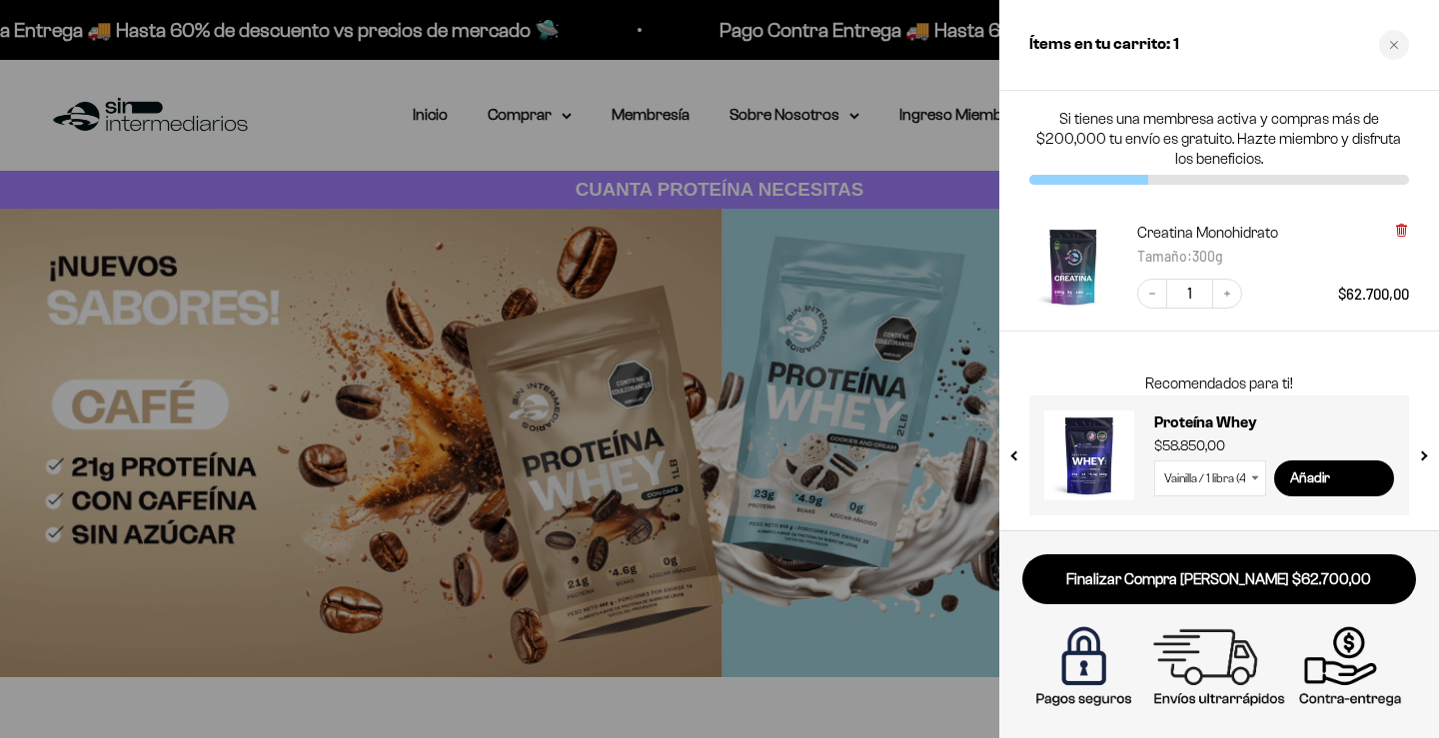
click at [1403, 227] on icon at bounding box center [1401, 231] width 8 height 10
